Goal: Navigation & Orientation: Find specific page/section

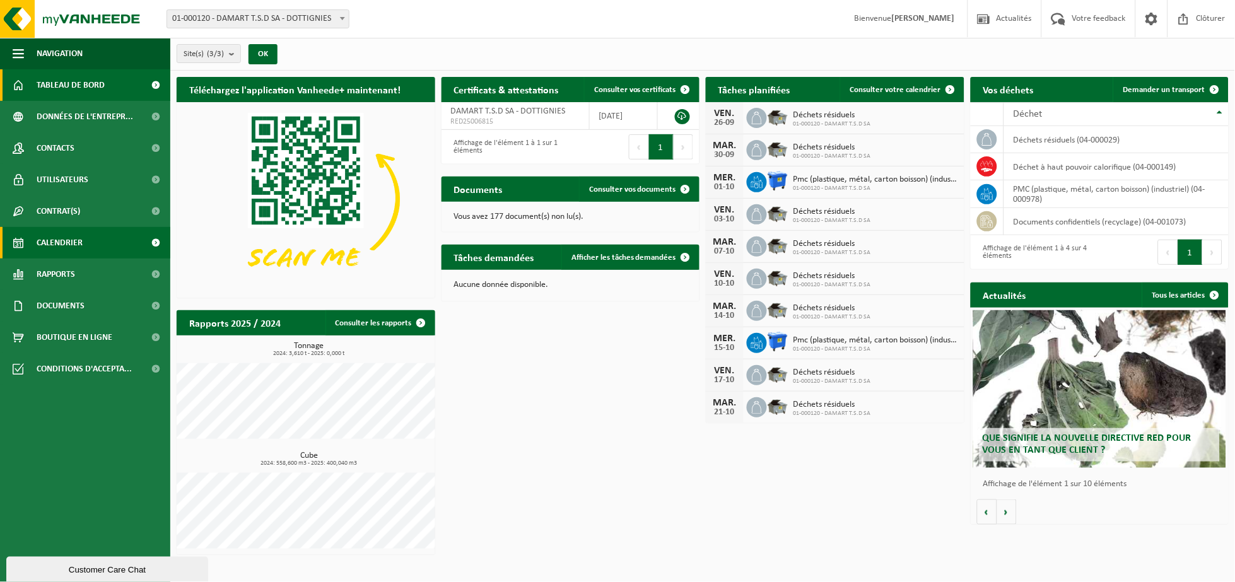
click at [54, 242] on span "Calendrier" at bounding box center [60, 243] width 46 height 32
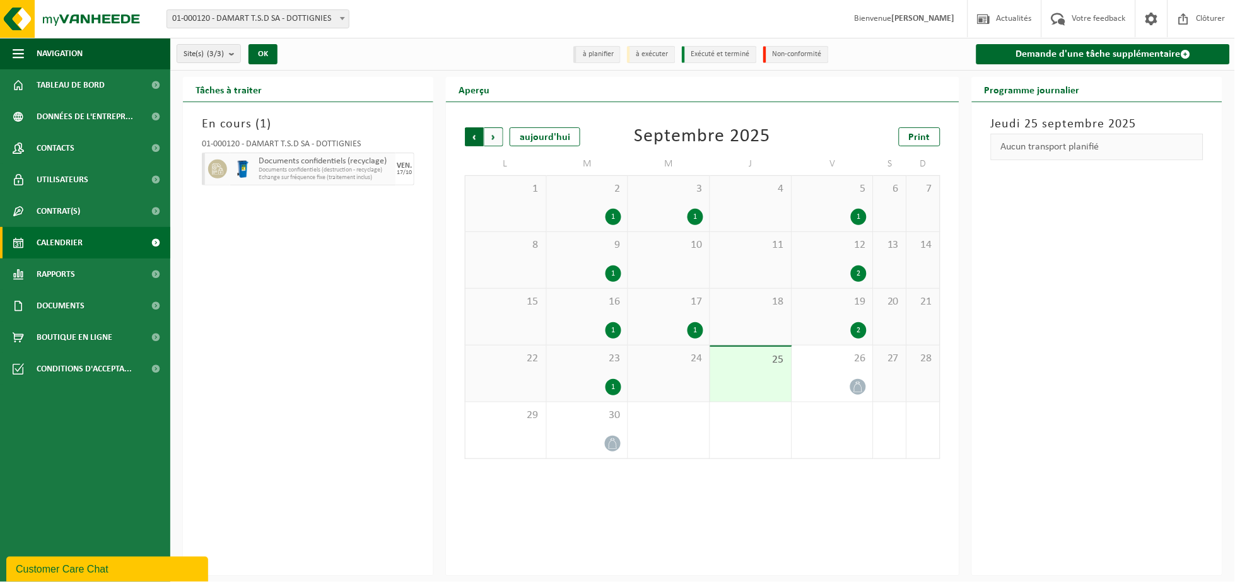
click at [495, 141] on span "Suivant" at bounding box center [494, 136] width 19 height 19
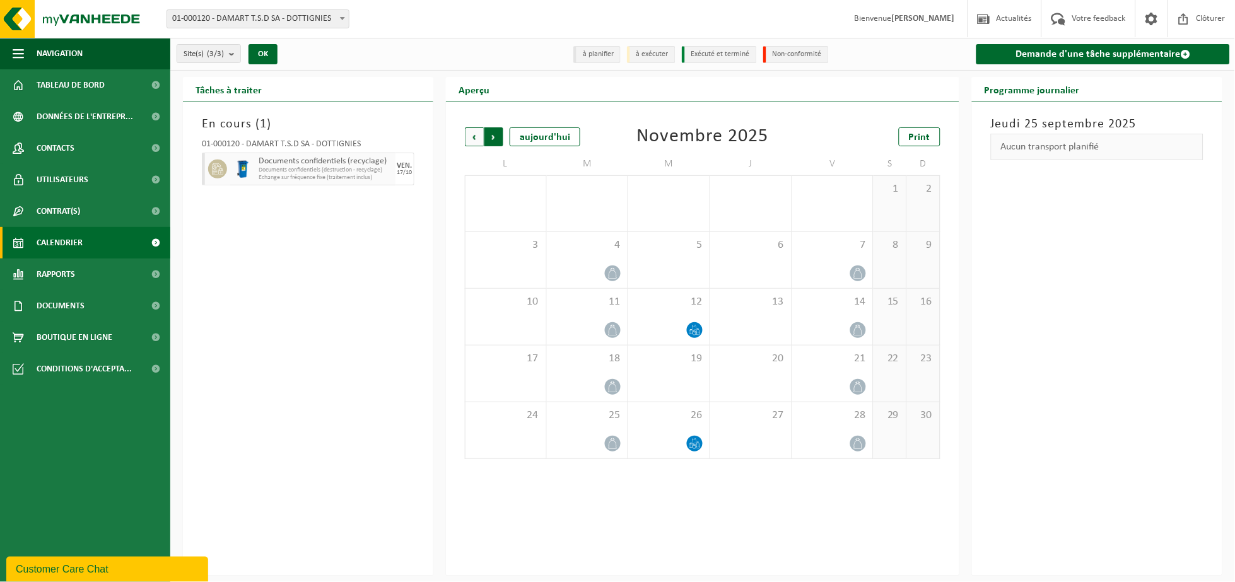
click at [473, 137] on span "Précédent" at bounding box center [474, 136] width 19 height 19
click at [69, 85] on span "Tableau de bord" at bounding box center [71, 85] width 68 height 32
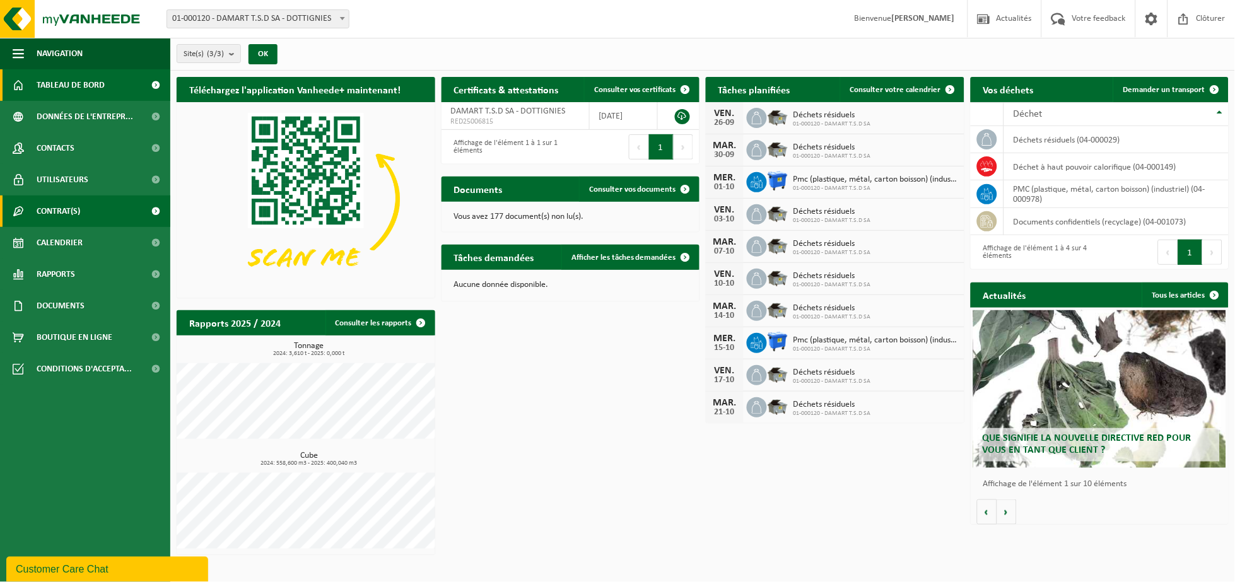
click at [47, 206] on span "Contrat(s)" at bounding box center [59, 212] width 44 height 32
click at [68, 209] on span "Contrat(s)" at bounding box center [59, 212] width 44 height 32
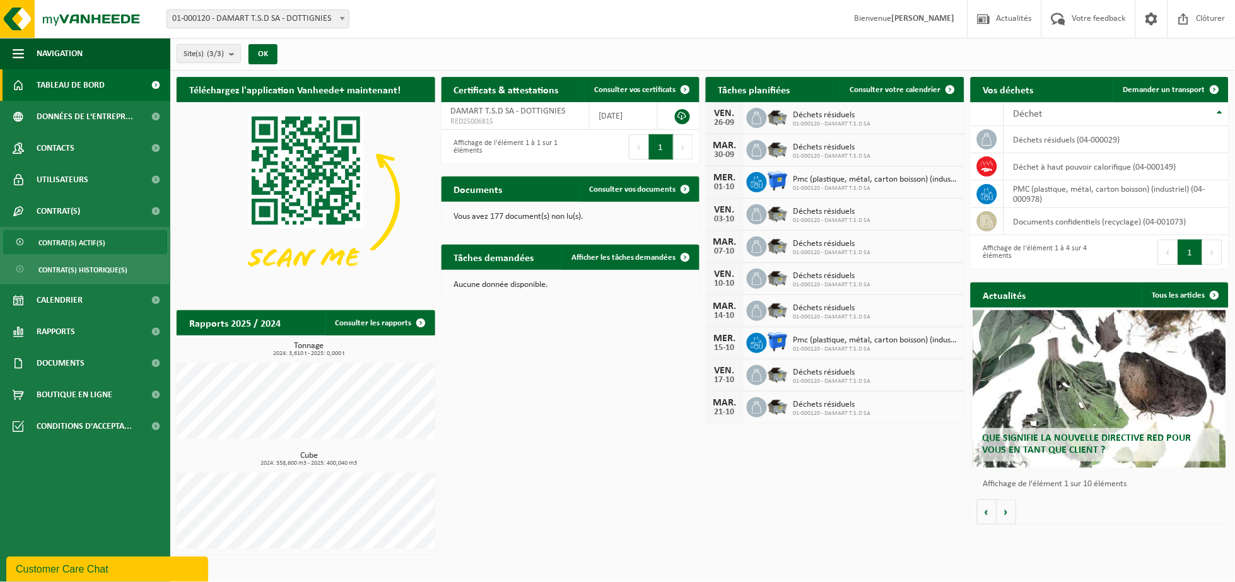
click at [57, 241] on span "Contrat(s) actif(s)" at bounding box center [71, 243] width 67 height 24
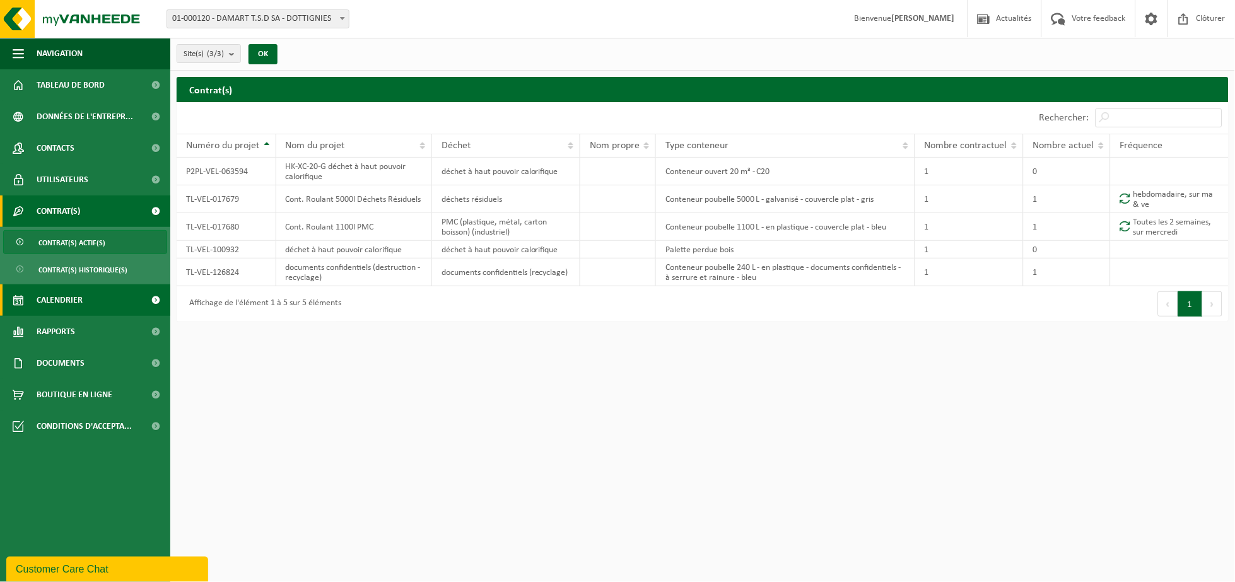
click at [45, 299] on span "Calendrier" at bounding box center [60, 301] width 46 height 32
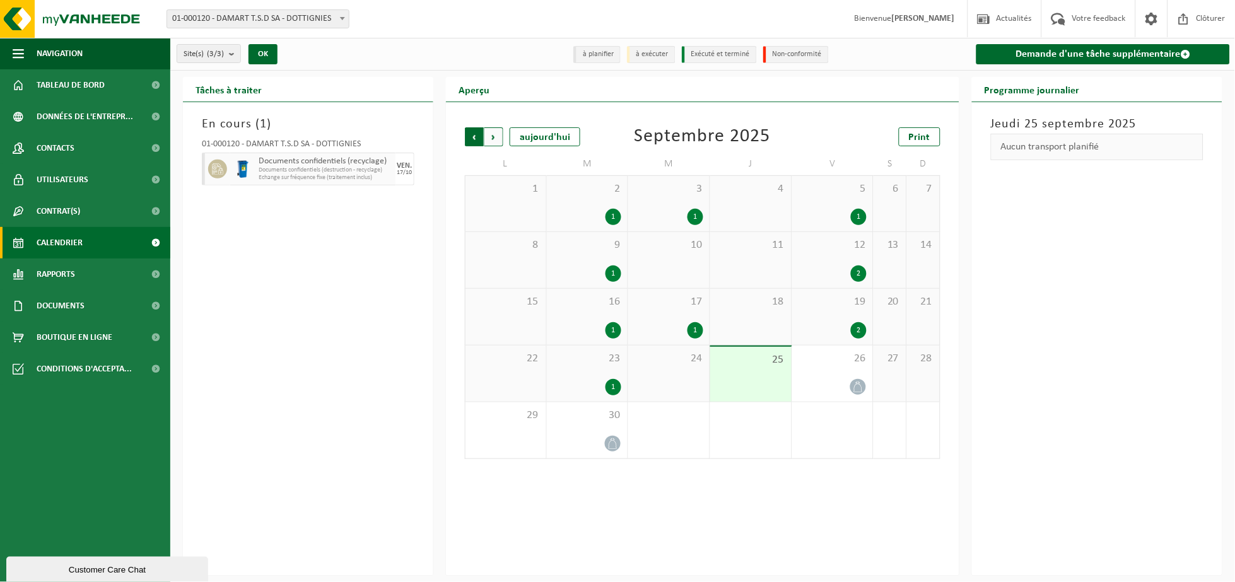
click at [494, 135] on span "Suivant" at bounding box center [494, 136] width 19 height 19
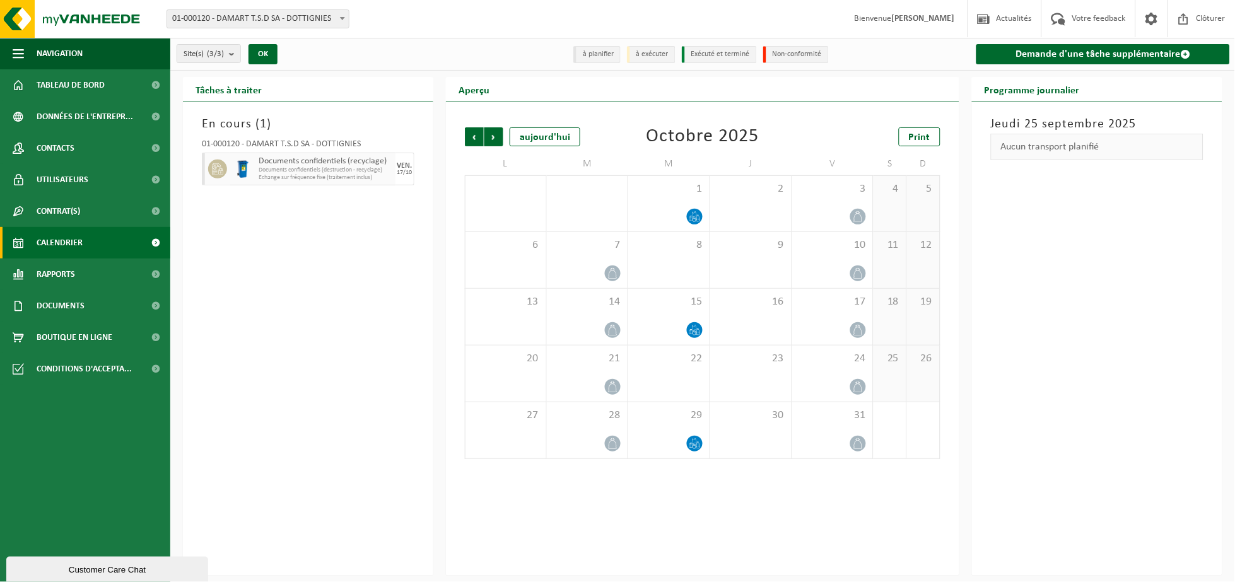
click at [494, 135] on span "Suivant" at bounding box center [494, 136] width 19 height 19
click at [468, 138] on span "Précédent" at bounding box center [474, 136] width 19 height 19
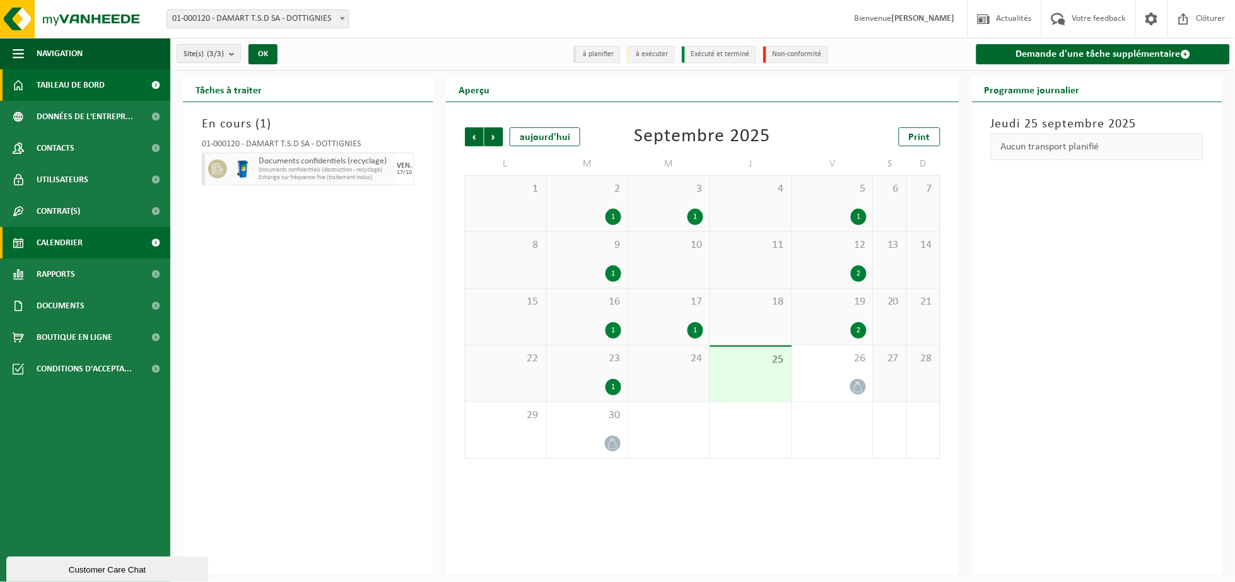
click at [65, 88] on span "Tableau de bord" at bounding box center [71, 85] width 68 height 32
